Goal: Find specific page/section: Find specific page/section

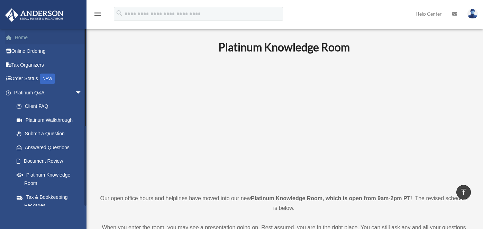
scroll to position [307, 0]
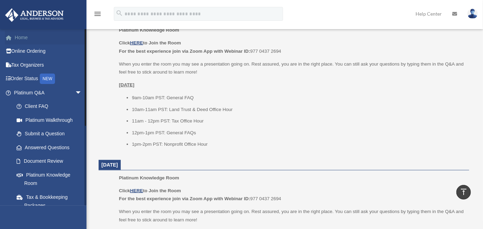
click at [16, 36] on link "Home" at bounding box center [49, 37] width 88 height 14
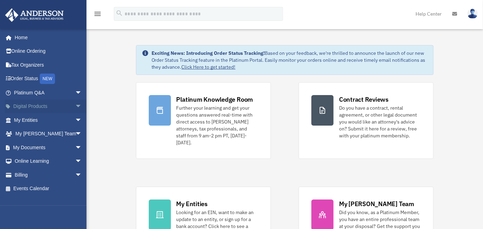
click at [75, 105] on span "arrow_drop_down" at bounding box center [82, 106] width 14 height 14
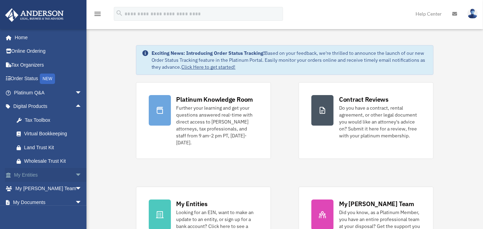
click at [75, 174] on span "arrow_drop_down" at bounding box center [82, 175] width 14 height 14
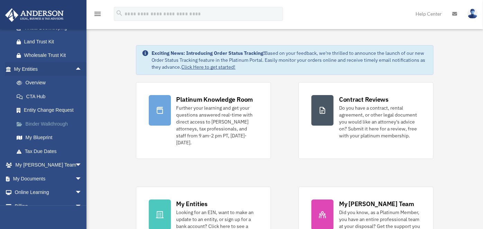
scroll to position [115, 0]
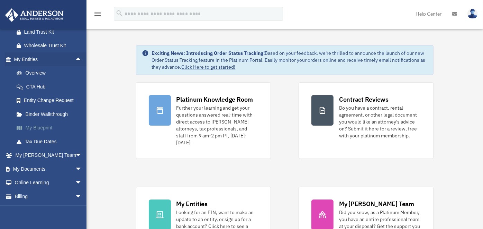
click at [28, 127] on link "My Blueprint" at bounding box center [51, 128] width 83 height 14
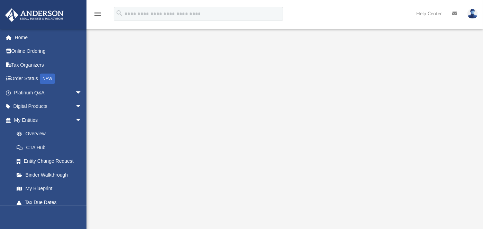
scroll to position [115, 0]
